Goal: Task Accomplishment & Management: Use online tool/utility

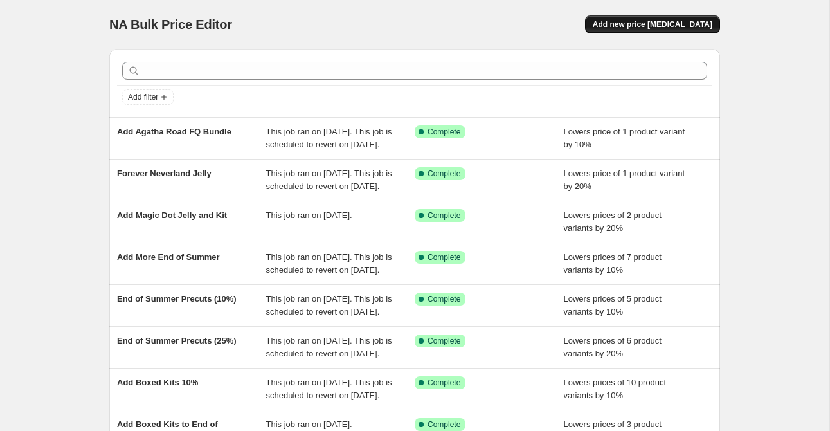
click at [657, 28] on span "Add new price [MEDICAL_DATA]" at bounding box center [652, 24] width 120 height 10
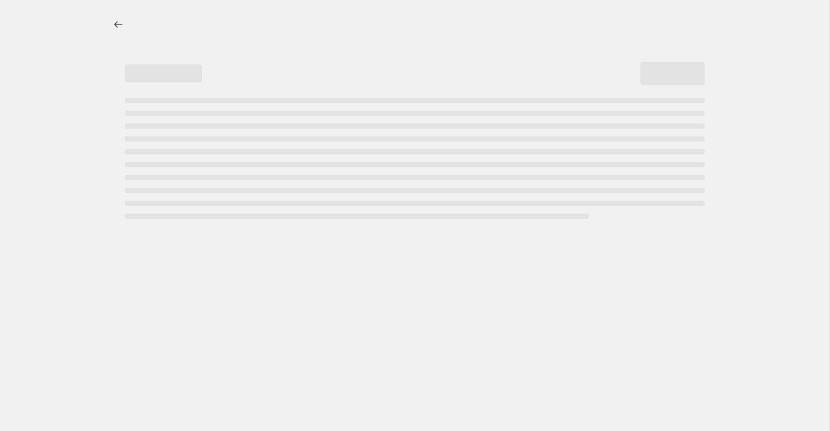
select select "percentage"
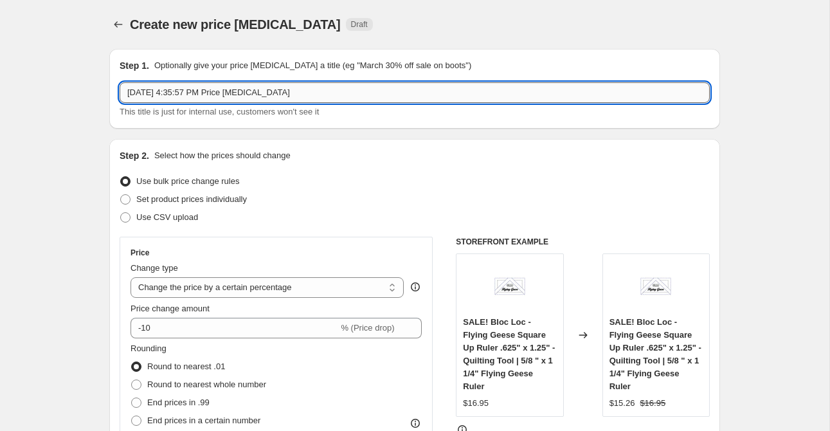
click at [303, 99] on input "[DATE] 4:35:57 PM Price [MEDICAL_DATA]" at bounding box center [415, 92] width 590 height 21
paste input "30734 13"
type input "Add 30734 13 to End of Summer"
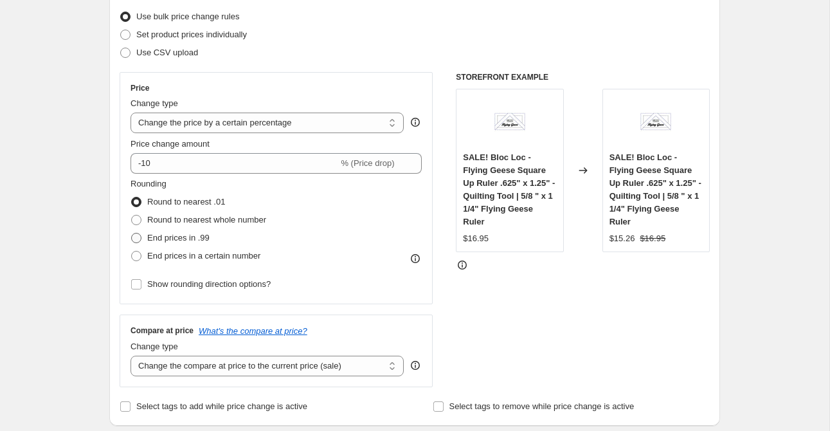
scroll to position [166, 0]
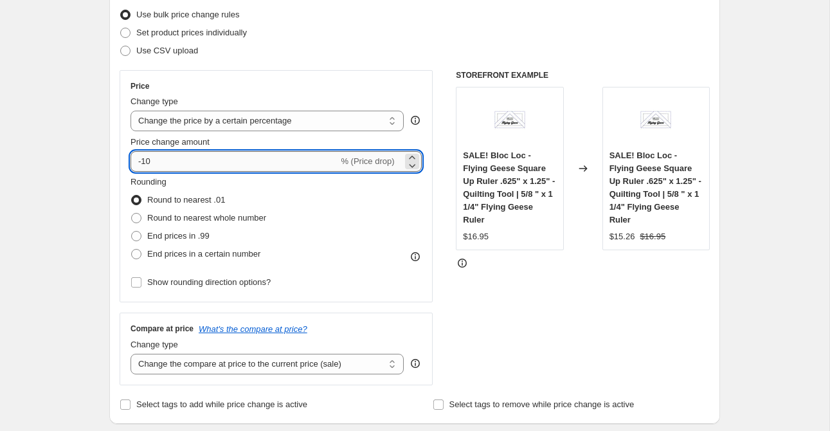
drag, startPoint x: 143, startPoint y: 161, endPoint x: 154, endPoint y: 163, distance: 11.0
click at [154, 163] on input "-10" at bounding box center [234, 161] width 208 height 21
type input "-35"
click at [163, 285] on span "Show rounding direction options?" at bounding box center [208, 282] width 123 height 10
click at [141, 285] on input "Show rounding direction options?" at bounding box center [136, 282] width 10 height 10
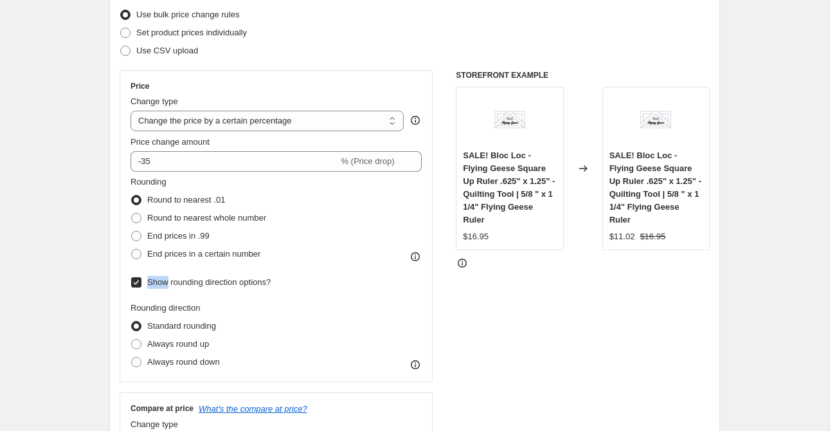
click at [163, 285] on span "Show rounding direction options?" at bounding box center [208, 282] width 123 height 10
click at [141, 285] on input "Show rounding direction options?" at bounding box center [136, 282] width 10 height 10
checkbox input "false"
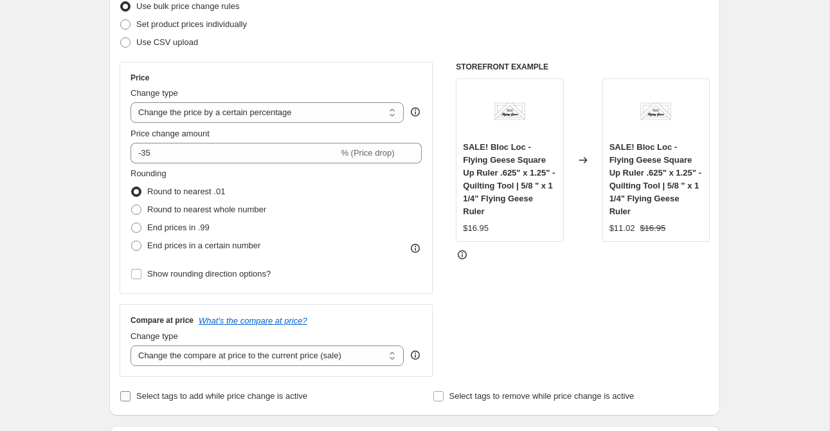
click at [179, 395] on span "Select tags to add while price change is active" at bounding box center [221, 396] width 171 height 10
click at [130, 395] on input "Select tags to add while price change is active" at bounding box center [125, 396] width 10 height 10
checkbox input "true"
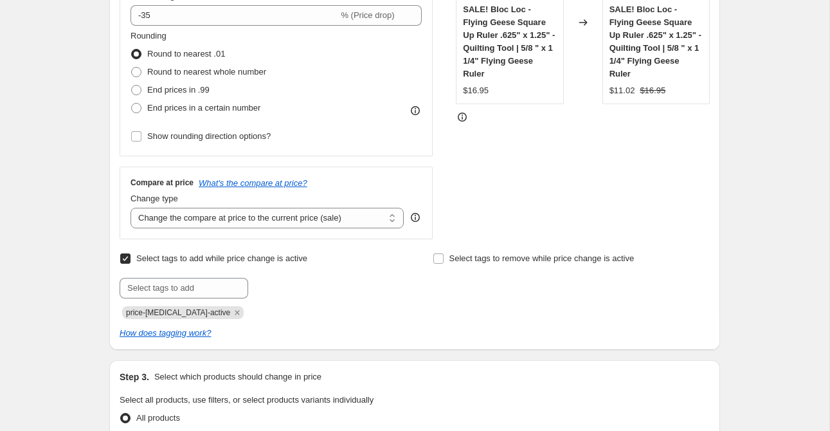
scroll to position [347, 0]
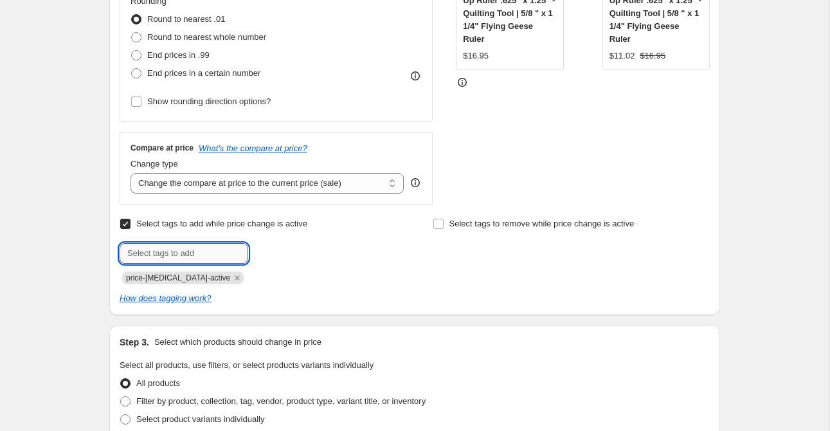
click at [178, 257] on input "text" at bounding box center [184, 253] width 129 height 21
type input "end of summer"
type input "sale"
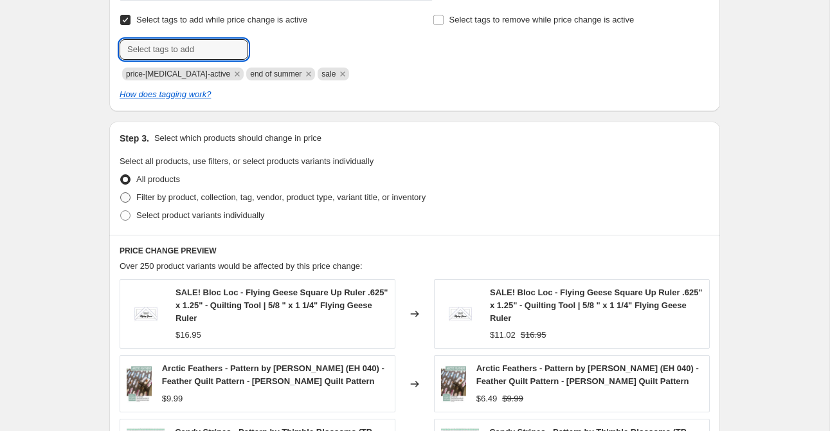
scroll to position [553, 0]
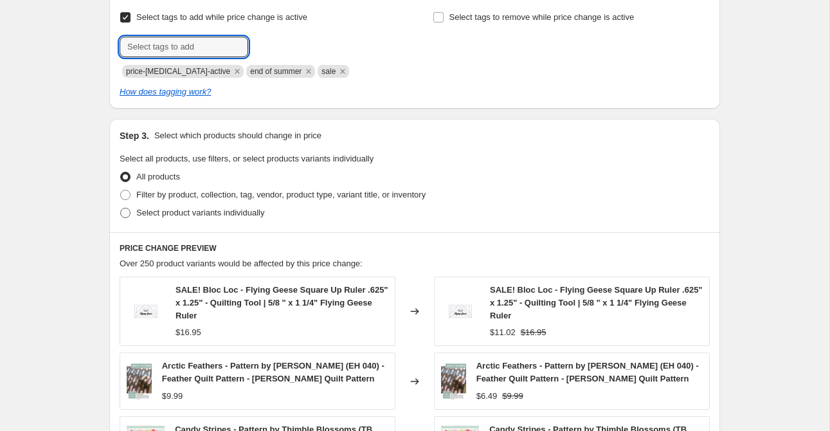
click at [186, 211] on span "Select product variants individually" at bounding box center [200, 213] width 128 height 10
click at [121, 208] on input "Select product variants individually" at bounding box center [120, 208] width 1 height 1
radio input "true"
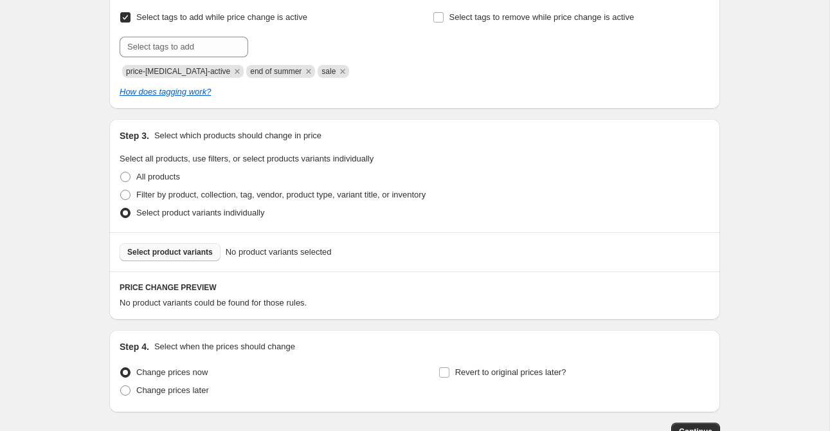
click at [187, 249] on span "Select product variants" at bounding box center [169, 252] width 85 height 10
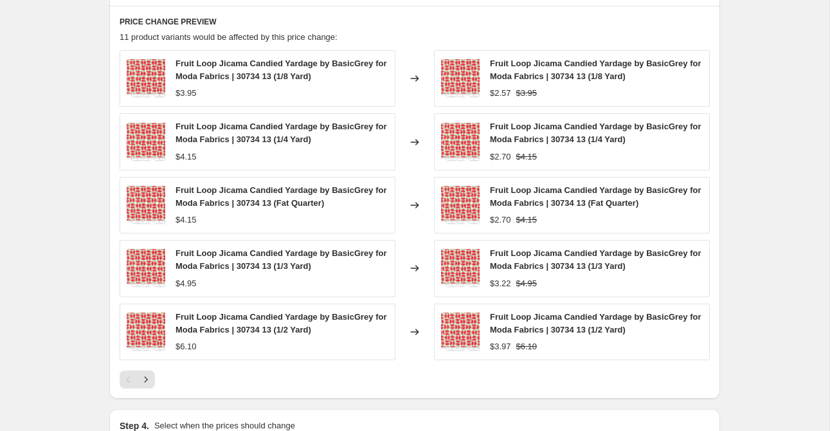
scroll to position [986, 0]
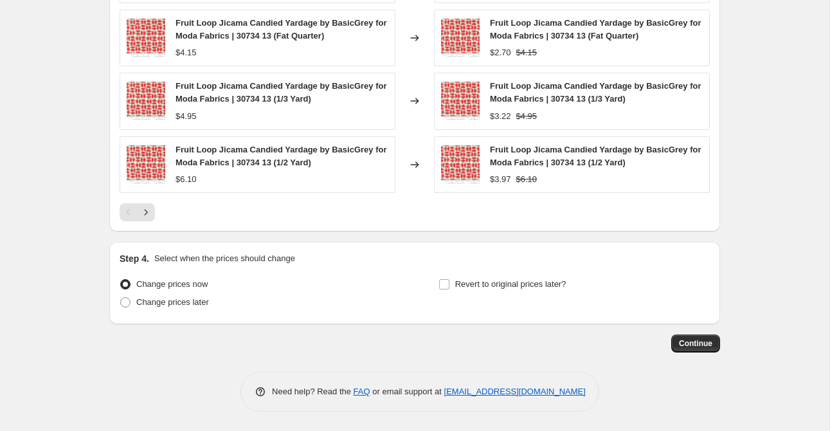
click at [453, 292] on div "Revert to original prices later?" at bounding box center [573, 294] width 271 height 39
click at [453, 291] on label "Revert to original prices later?" at bounding box center [502, 284] width 128 height 18
click at [449, 289] on input "Revert to original prices later?" at bounding box center [444, 284] width 10 height 10
checkbox input "true"
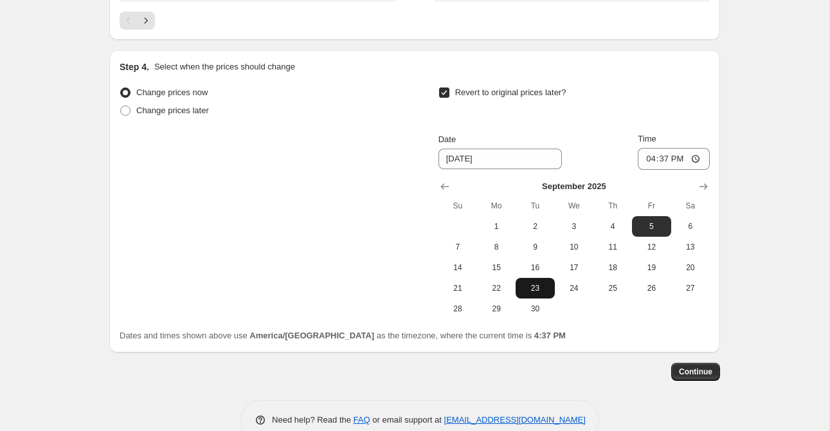
scroll to position [1205, 0]
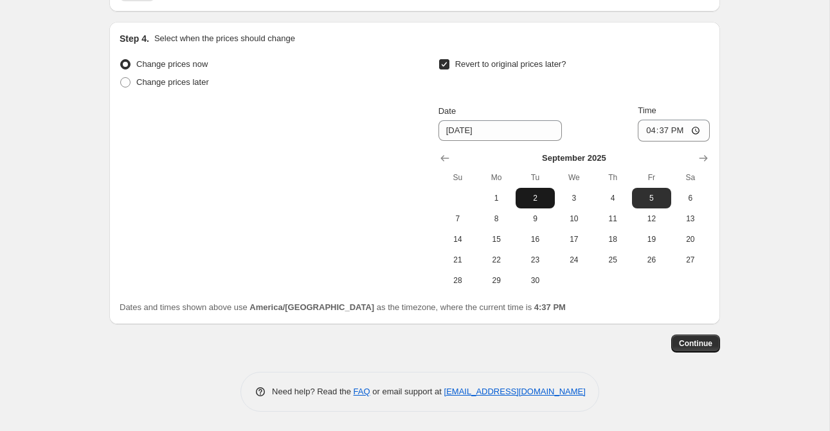
click at [531, 202] on span "2" at bounding box center [534, 198] width 28 height 10
type input "[DATE]"
click at [646, 131] on input "16:37" at bounding box center [673, 131] width 72 height 22
type input "23:59"
click at [670, 78] on div "Revert to original prices later?" at bounding box center [573, 74] width 271 height 39
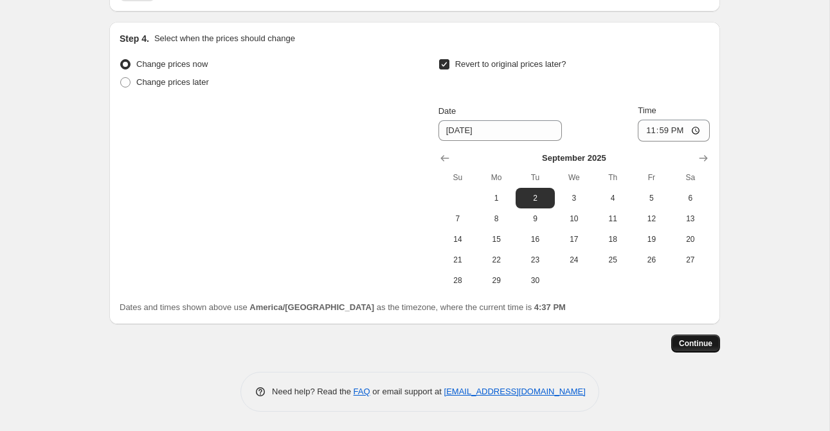
click at [697, 339] on span "Continue" at bounding box center [695, 343] width 33 height 10
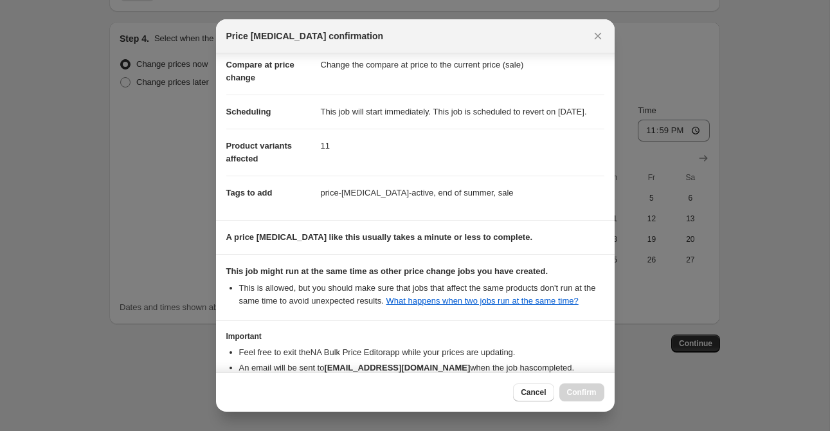
scroll to position [170, 0]
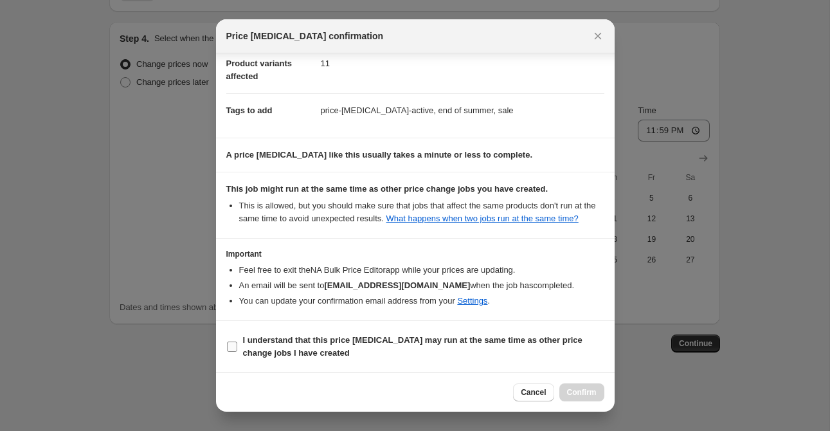
click at [235, 349] on input "I understand that this price [MEDICAL_DATA] may run at the same time as other p…" at bounding box center [232, 346] width 10 height 10
checkbox input "true"
click at [593, 394] on span "Confirm" at bounding box center [582, 392] width 30 height 10
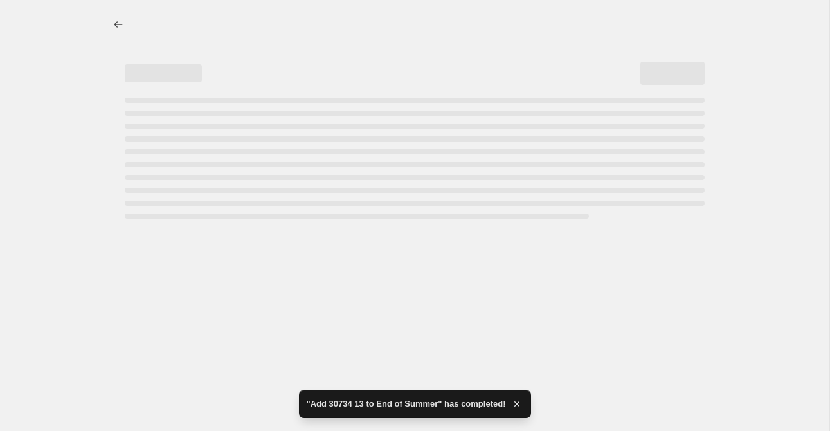
select select "percentage"
